Goal: Register for event/course

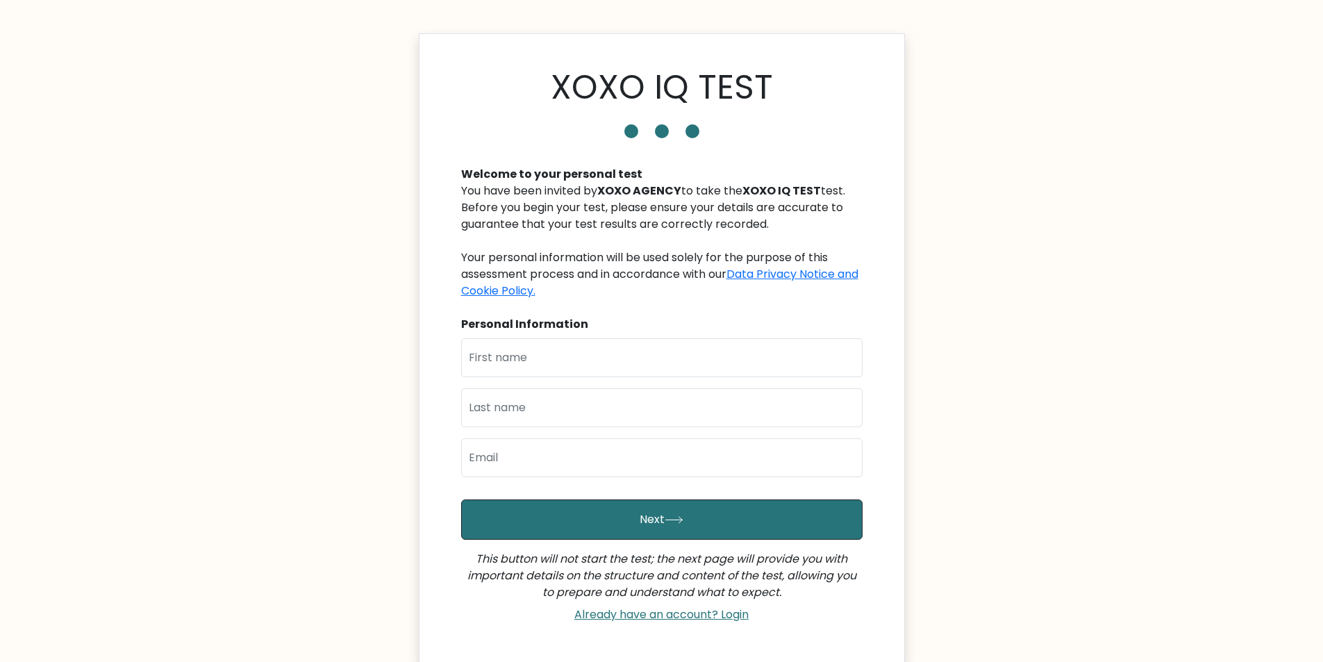
click at [628, 131] on div at bounding box center [631, 131] width 14 height 14
click at [675, 128] on div at bounding box center [662, 131] width 418 height 14
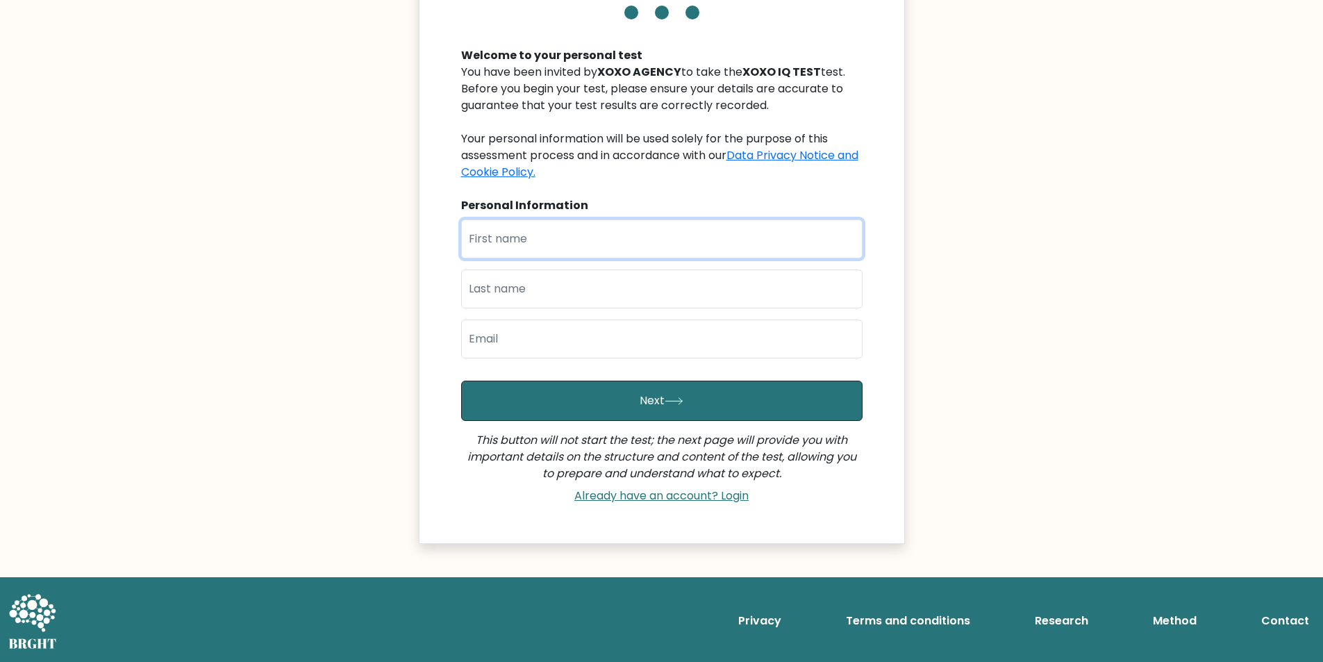
click at [537, 240] on input "text" at bounding box center [661, 238] width 401 height 39
type input "[PERSON_NAME]"
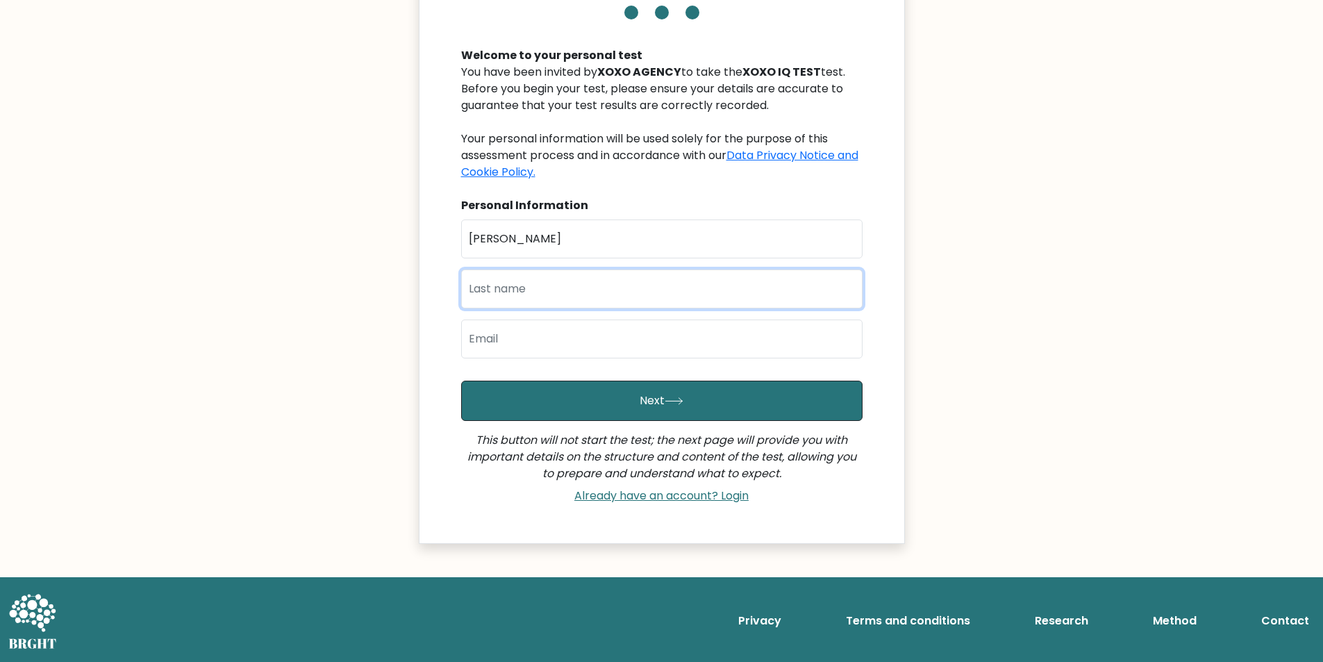
type input "Narvasa"
type input "[EMAIL_ADDRESS][DOMAIN_NAME]"
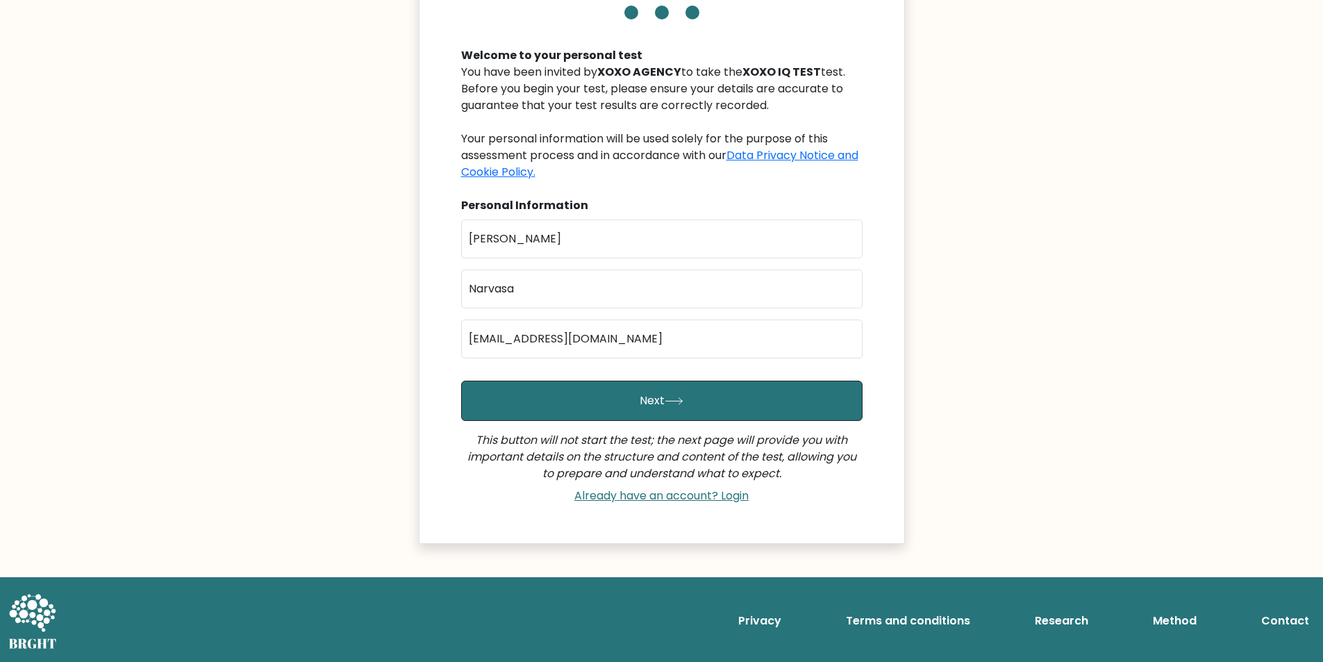
click at [265, 346] on body "XOXO IQ TEST Welcome to your personal test You have been invited by XOXO AGENCY…" at bounding box center [661, 271] width 1323 height 780
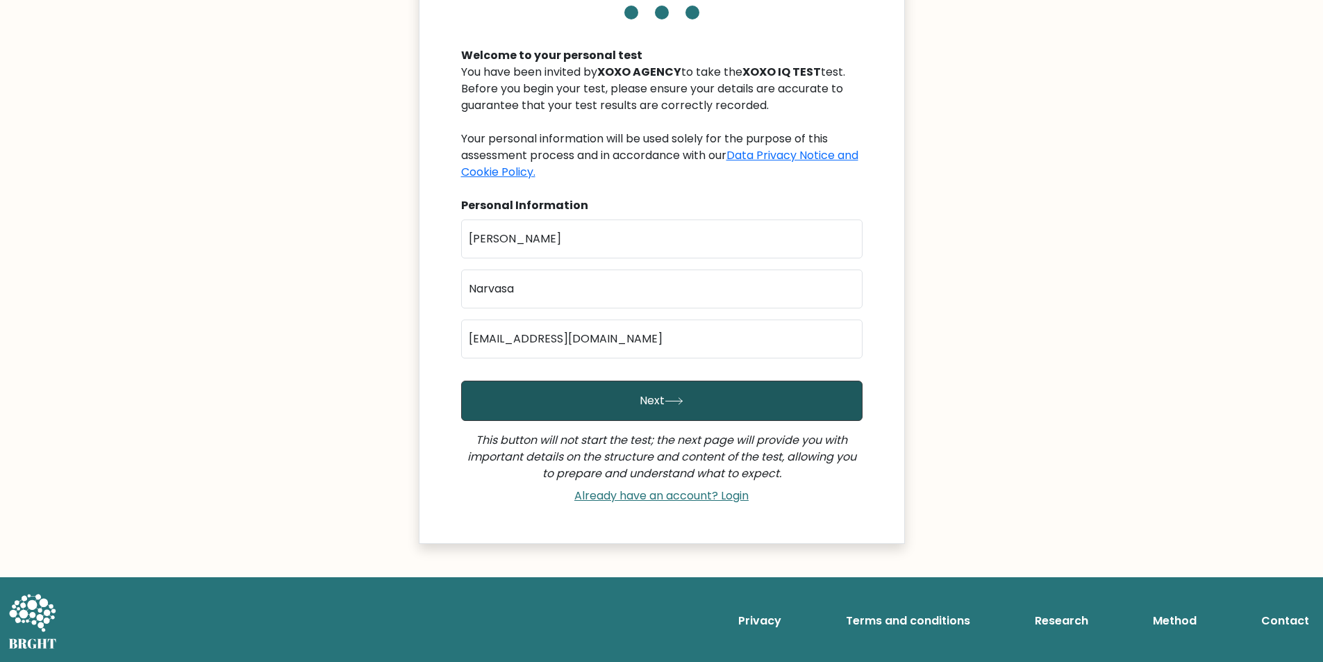
click at [723, 389] on button "Next" at bounding box center [661, 400] width 401 height 40
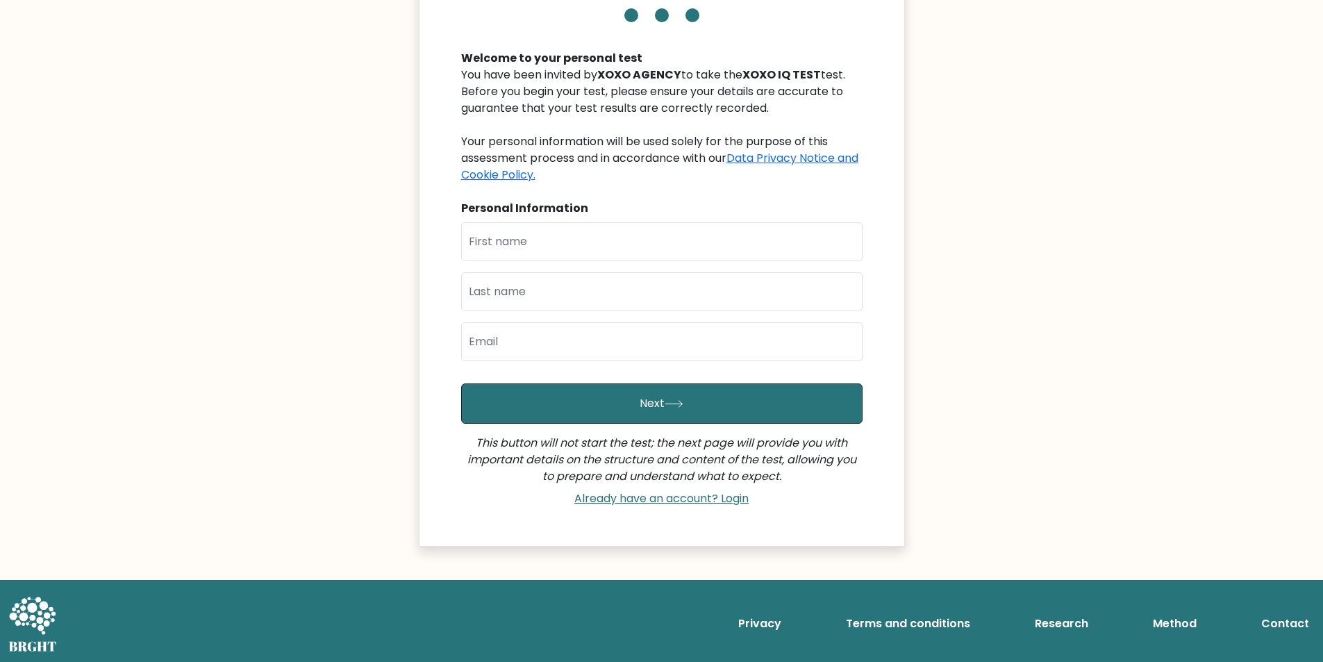
scroll to position [119, 0]
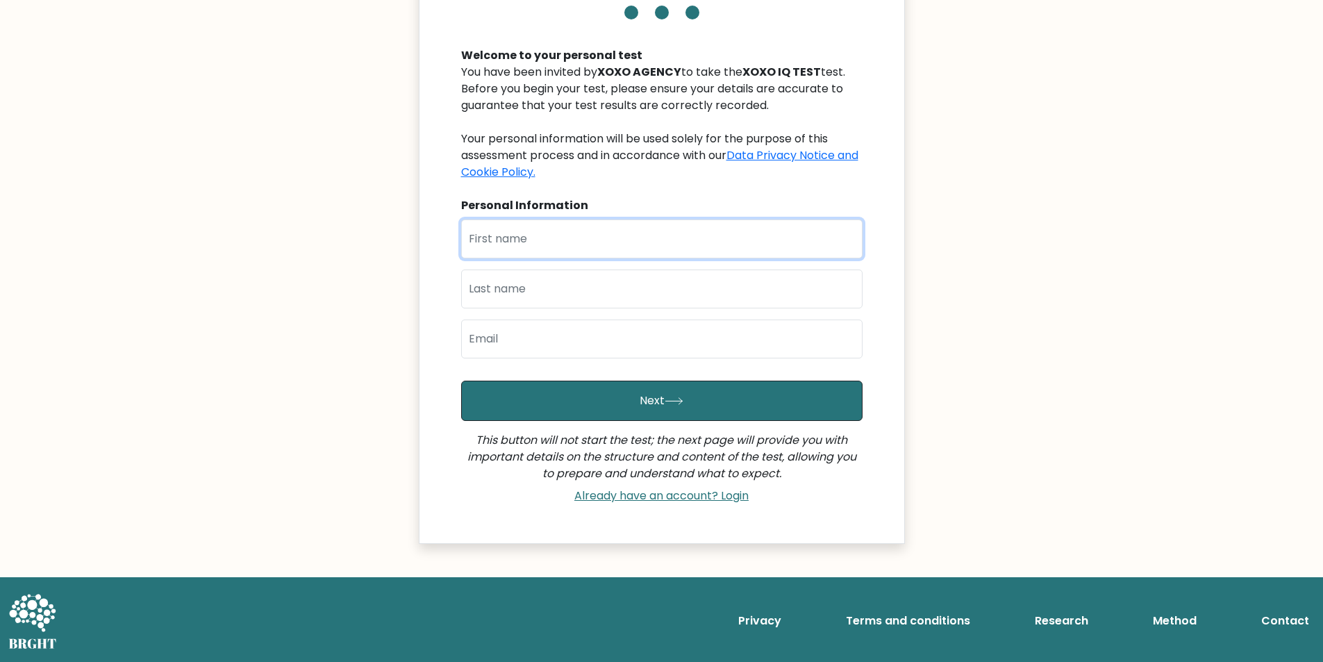
click at [576, 237] on input "text" at bounding box center [661, 238] width 401 height 39
type input "[PERSON_NAME]"
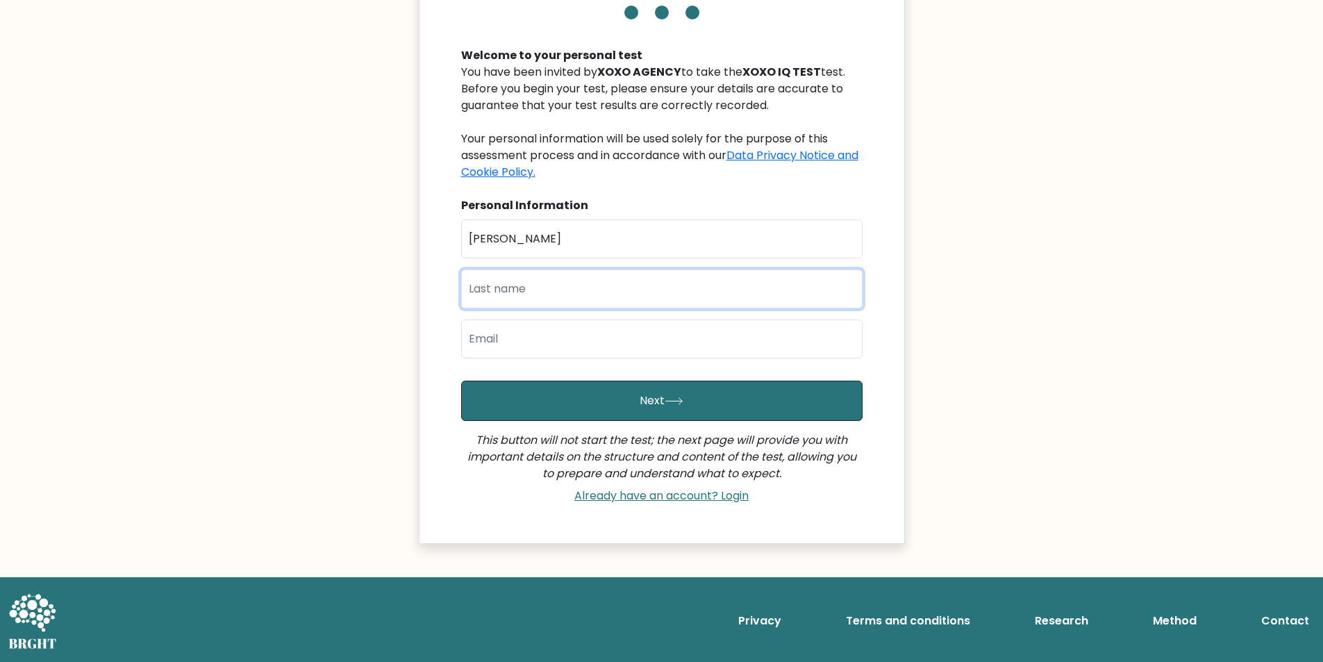
type input "Narvasa"
type input "[EMAIL_ADDRESS][DOMAIN_NAME]"
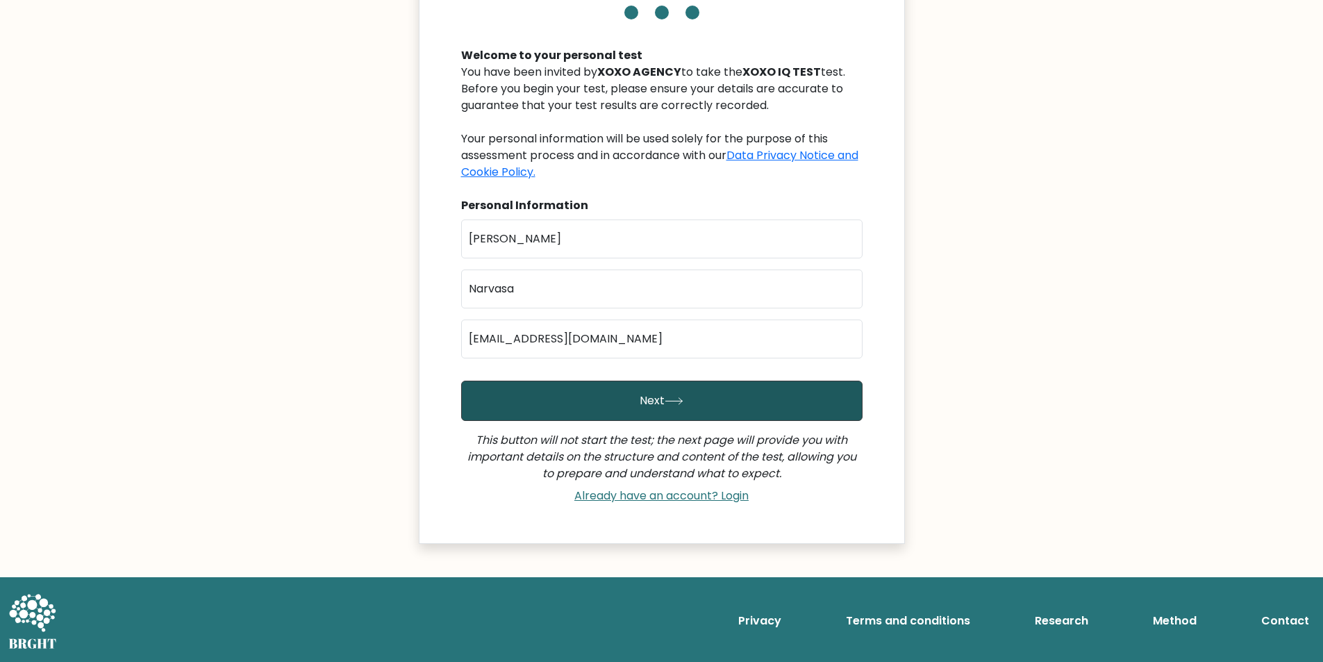
click at [694, 398] on button "Next" at bounding box center [661, 400] width 401 height 40
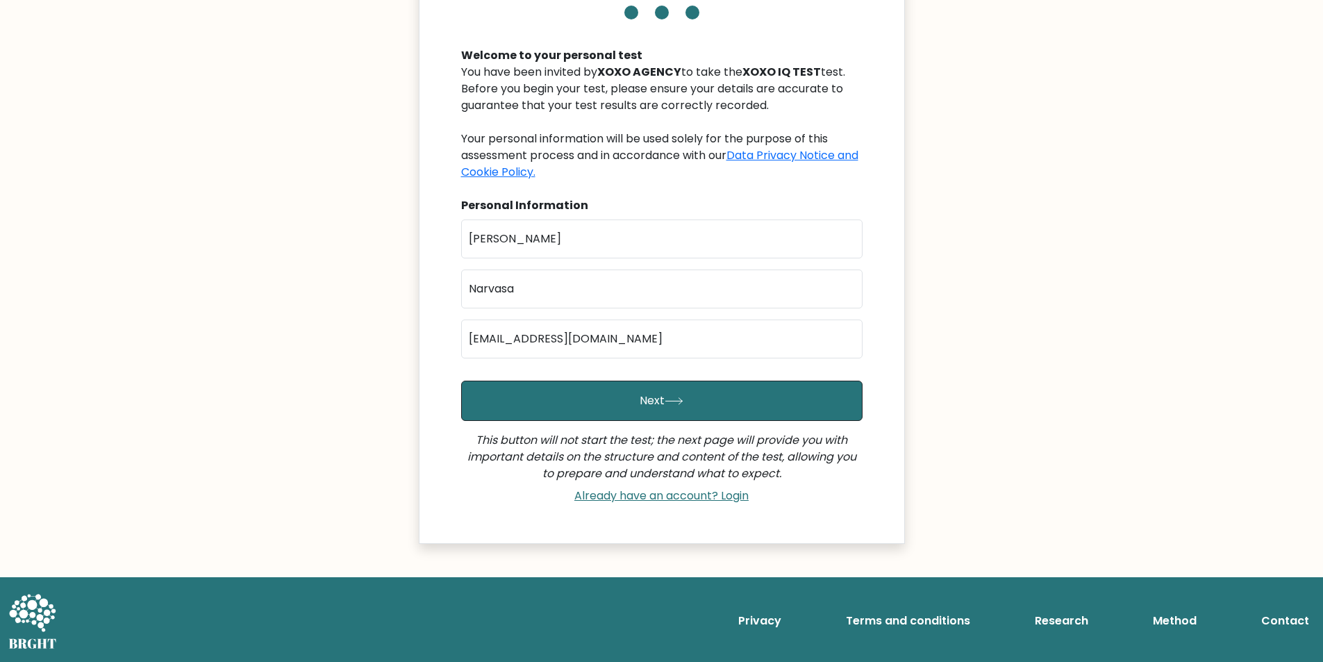
scroll to position [0, 0]
